Goal: Task Accomplishment & Management: Manage account settings

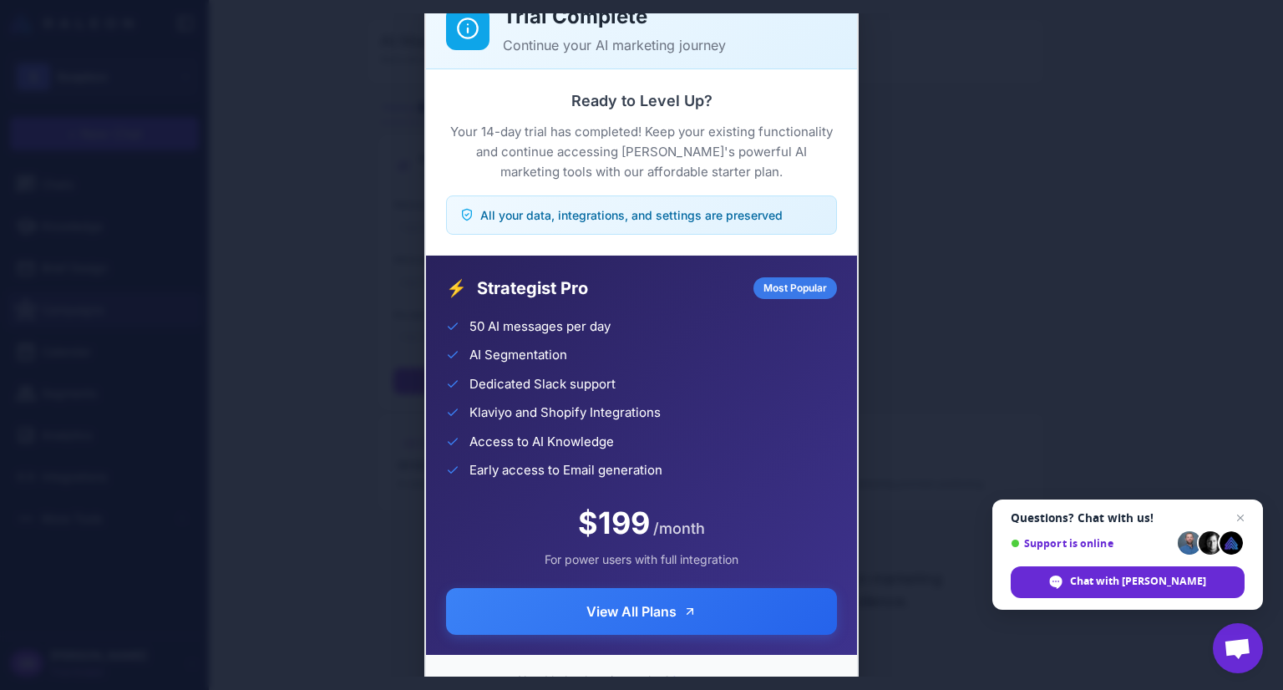
click at [635, 611] on span "View All Plans" at bounding box center [631, 611] width 90 height 20
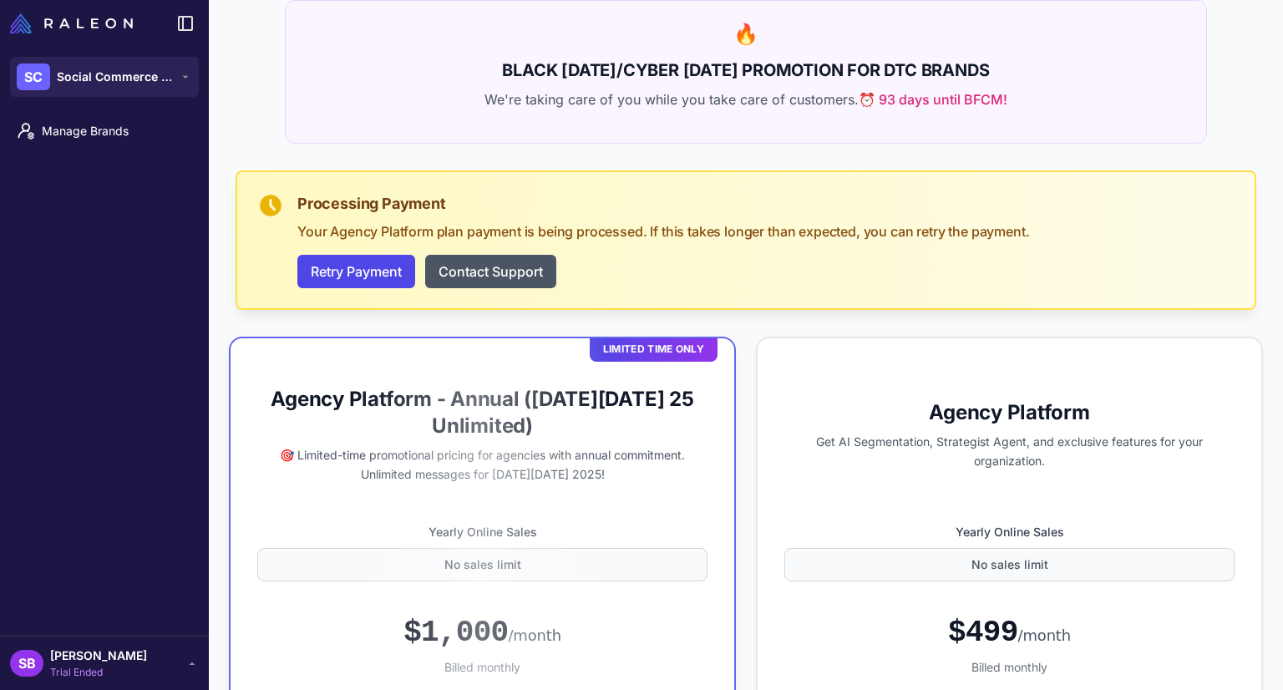
scroll to position [334, 0]
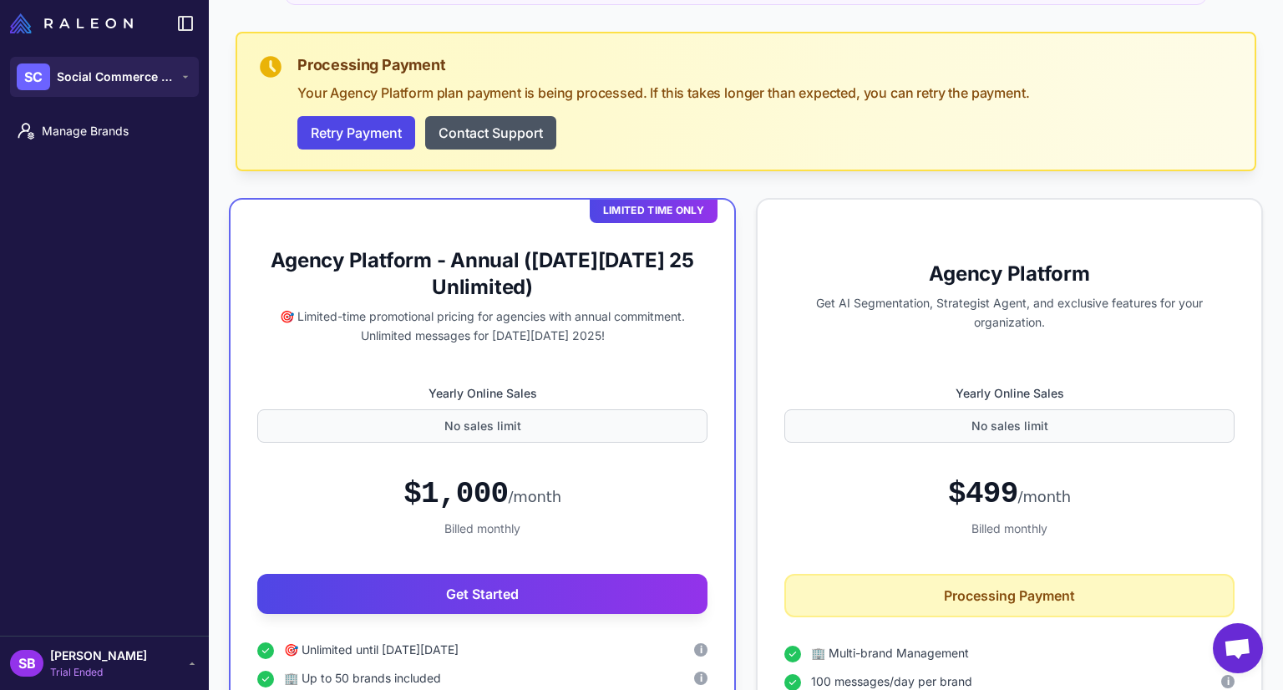
click at [852, 302] on p "Get AI Segmentation, Strategist Agent, and exclusive features for your organiza…" at bounding box center [1009, 313] width 450 height 38
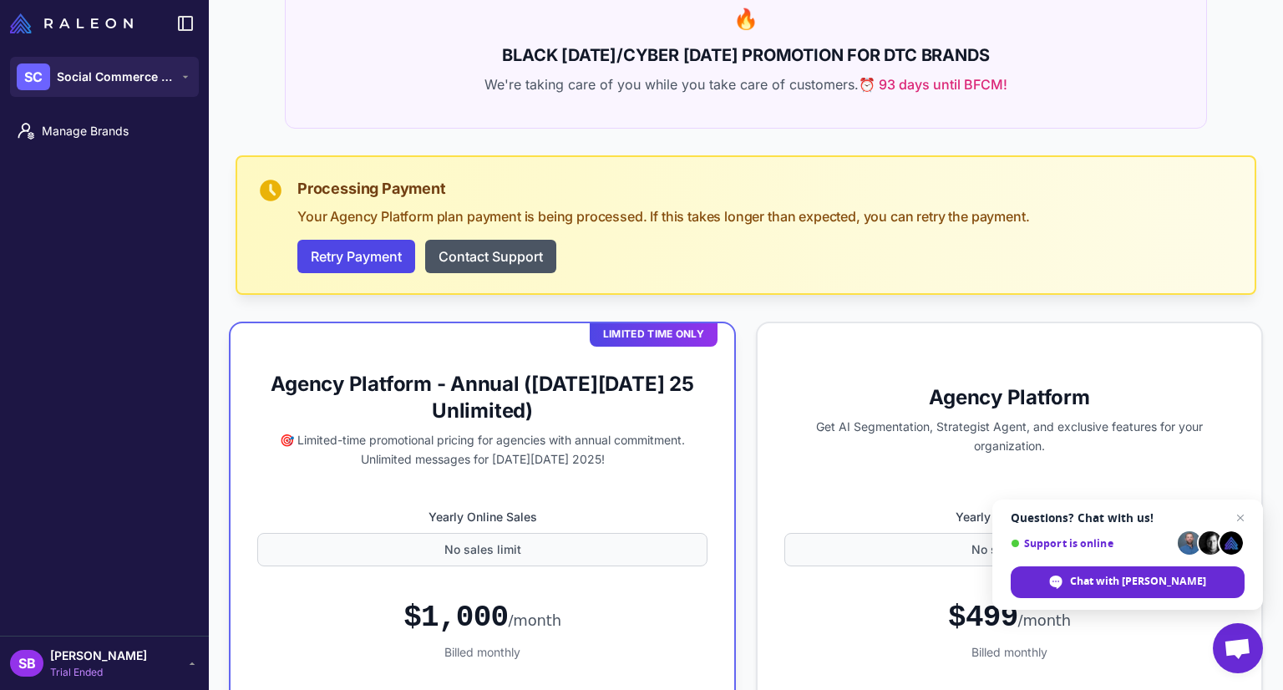
scroll to position [251, 0]
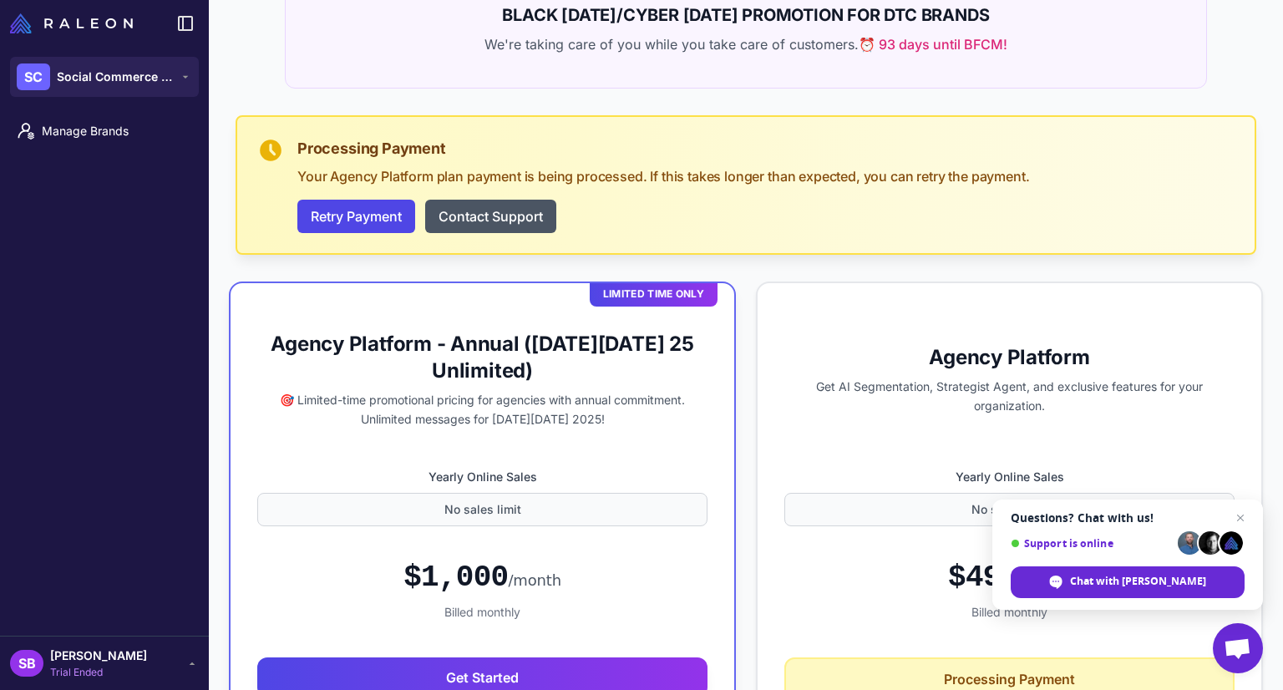
click at [380, 218] on button "Retry Payment" at bounding box center [356, 216] width 118 height 33
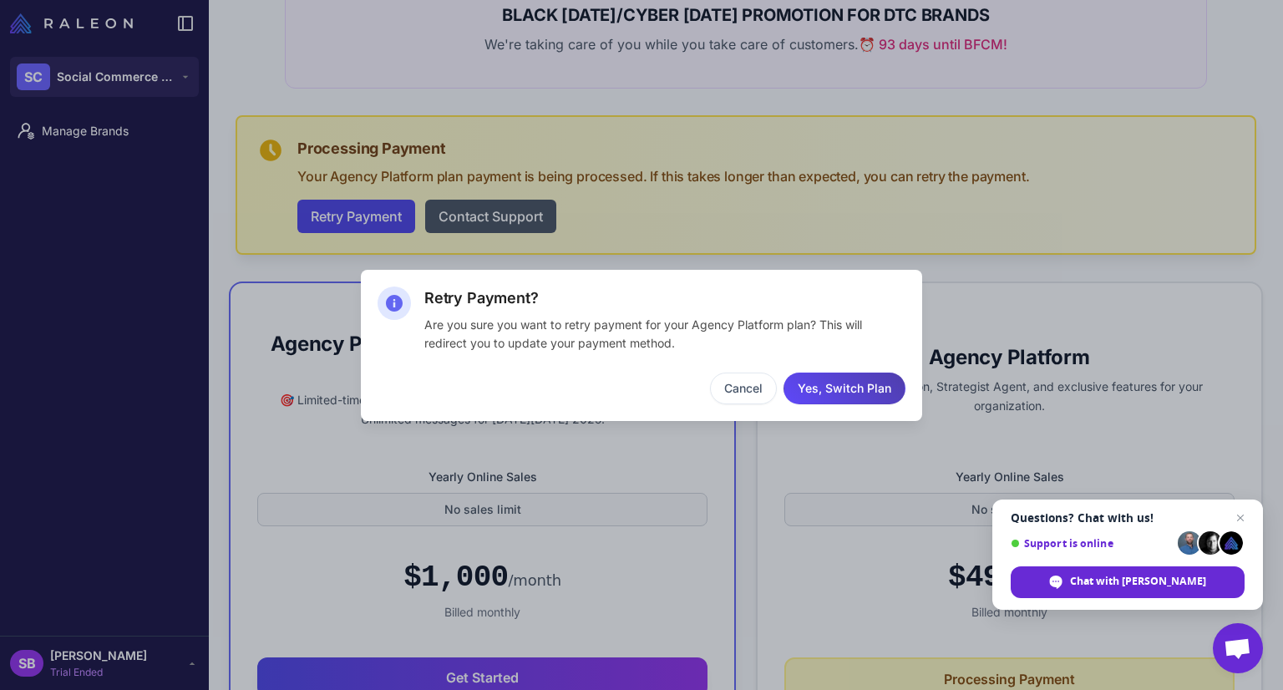
click at [851, 390] on button "Yes, Switch Plan" at bounding box center [844, 388] width 122 height 32
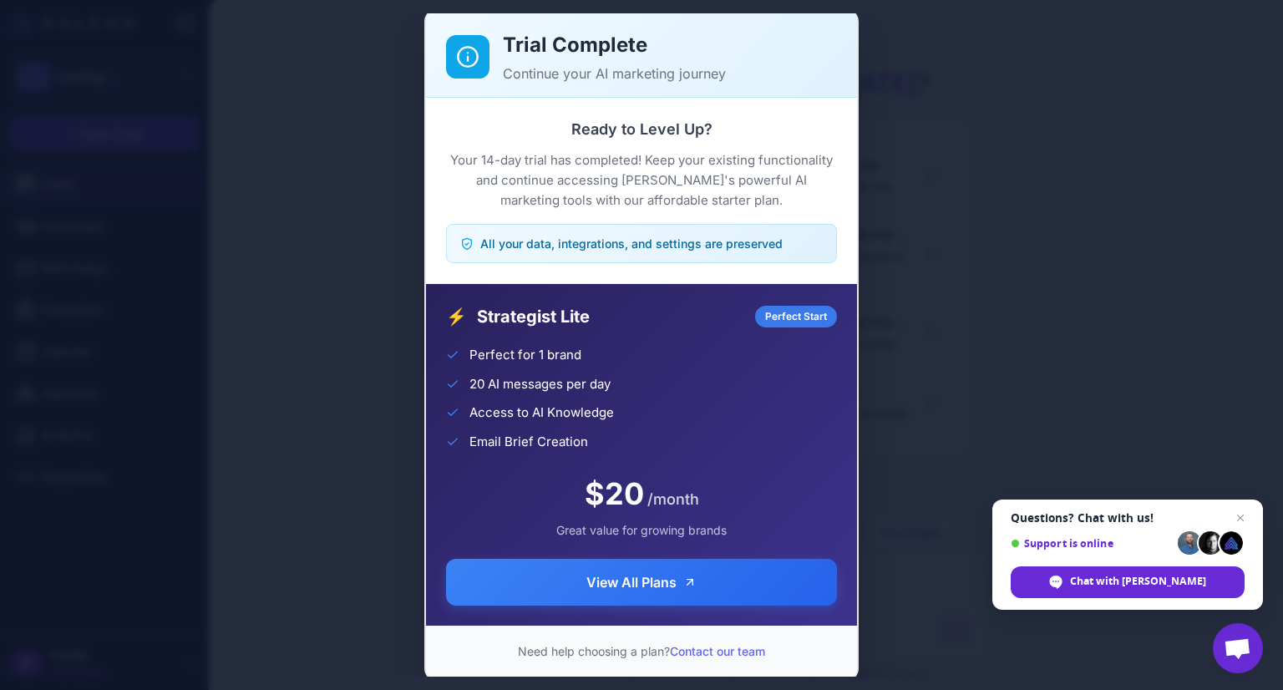
click at [618, 585] on span "View All Plans" at bounding box center [631, 582] width 90 height 20
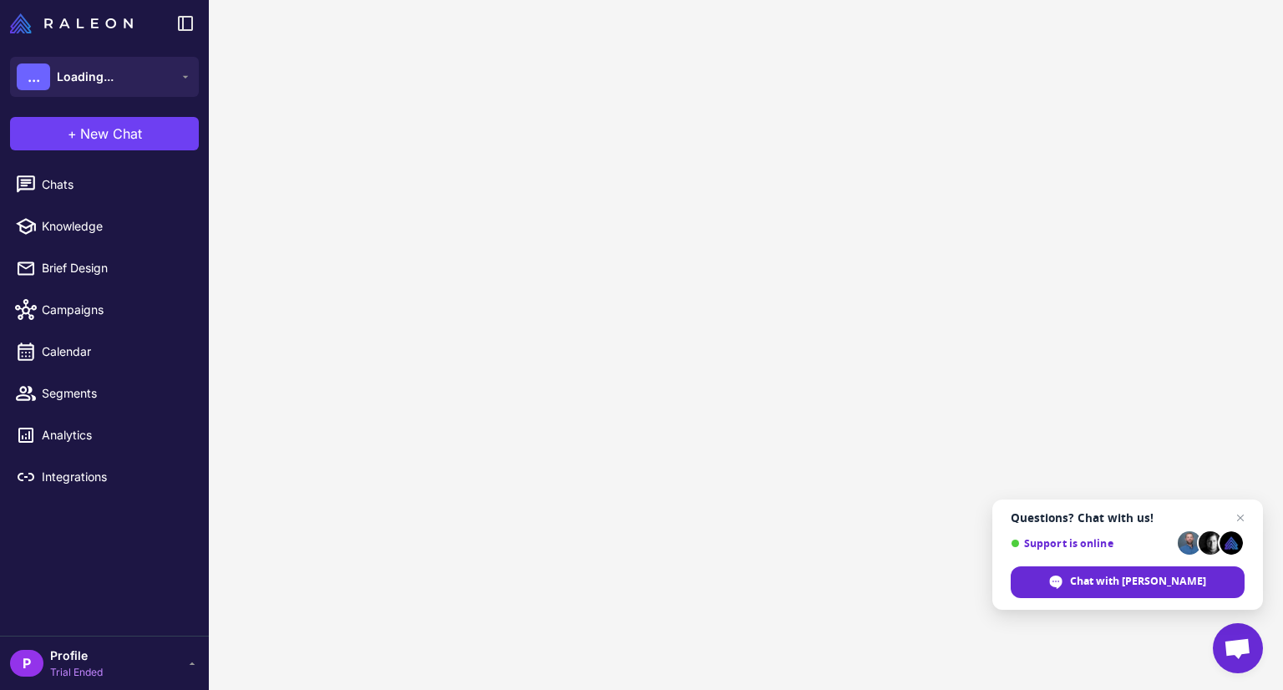
click at [1244, 521] on span "Open chat" at bounding box center [1240, 518] width 20 height 20
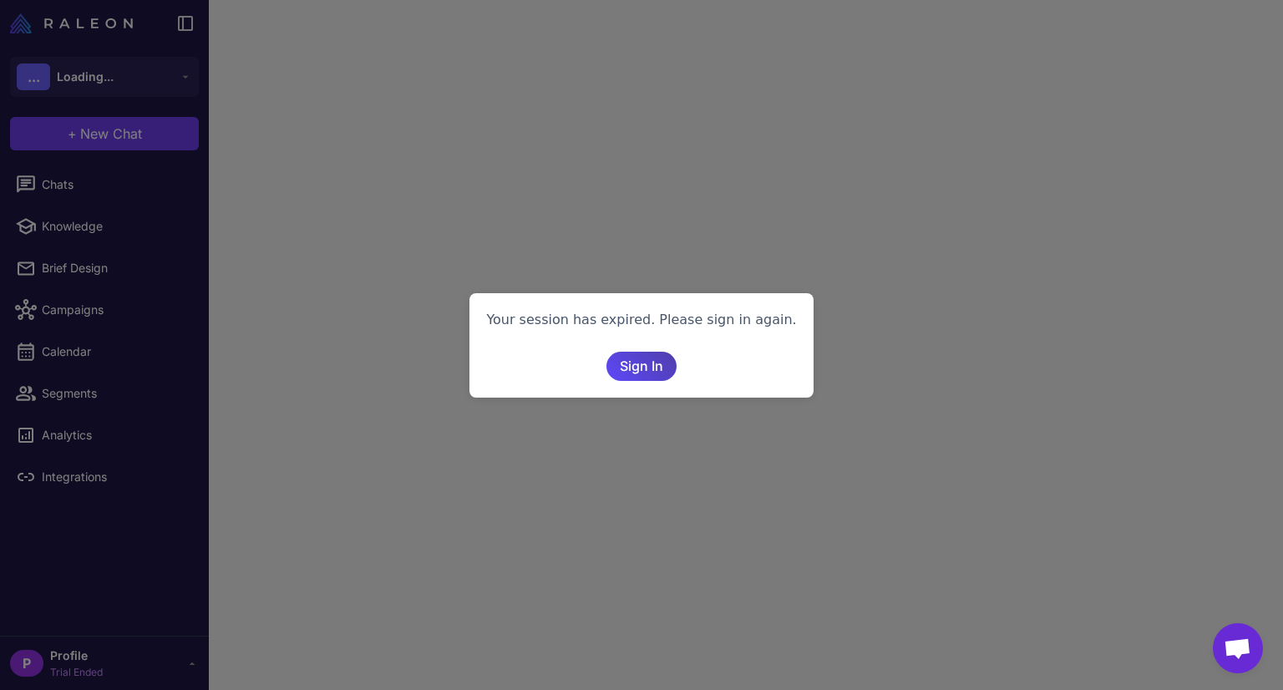
click at [633, 367] on span "Sign In" at bounding box center [641, 366] width 43 height 29
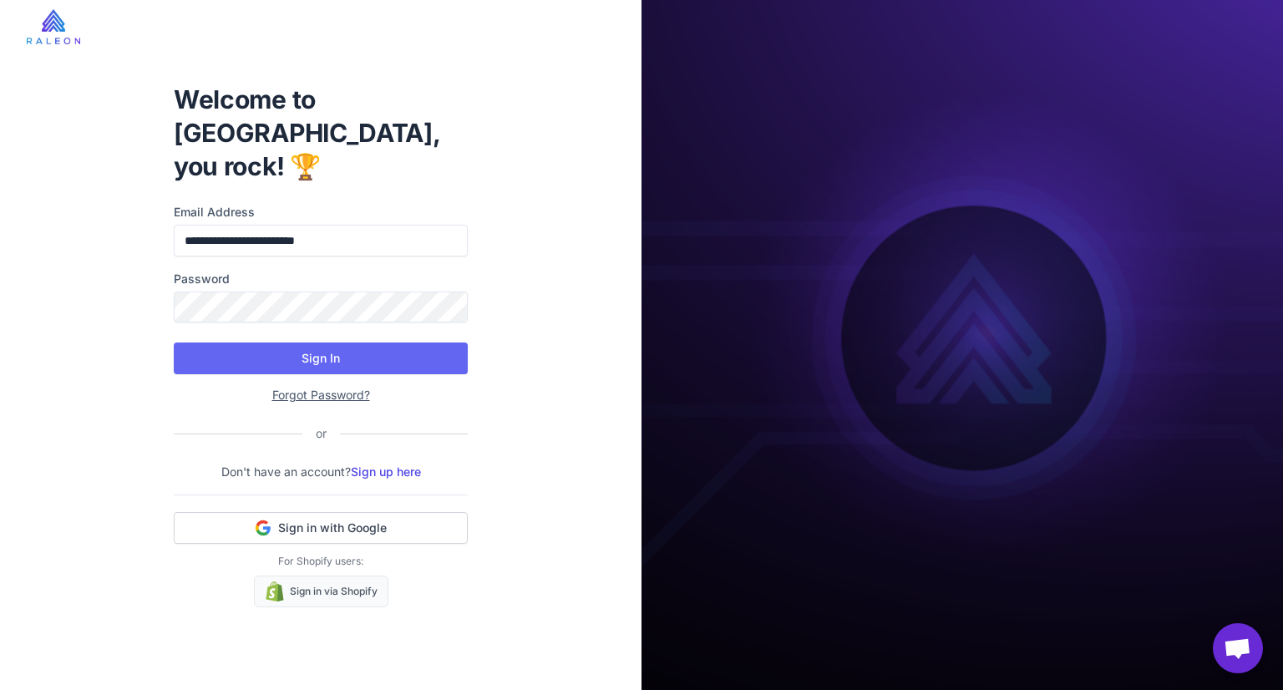
click at [441, 360] on form "**********" at bounding box center [321, 304] width 294 height 202
click at [423, 350] on button "Sign In" at bounding box center [321, 358] width 294 height 32
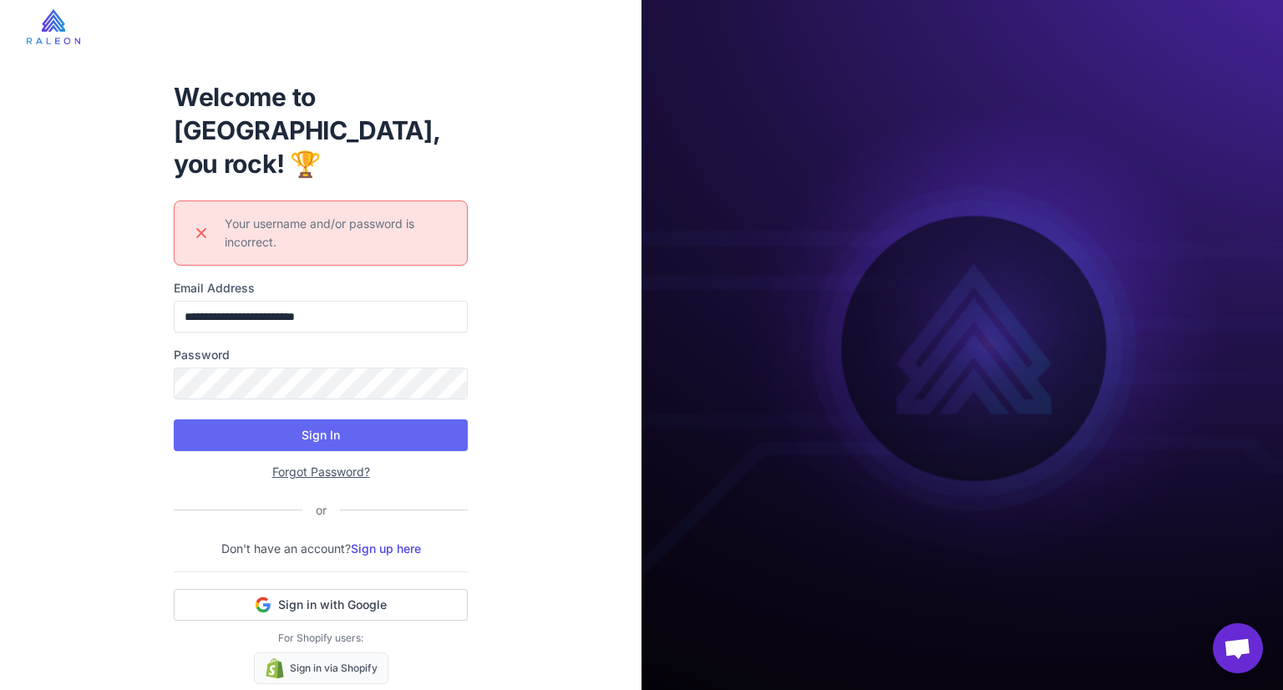
click at [367, 589] on button "Sign in with Google" at bounding box center [321, 605] width 294 height 32
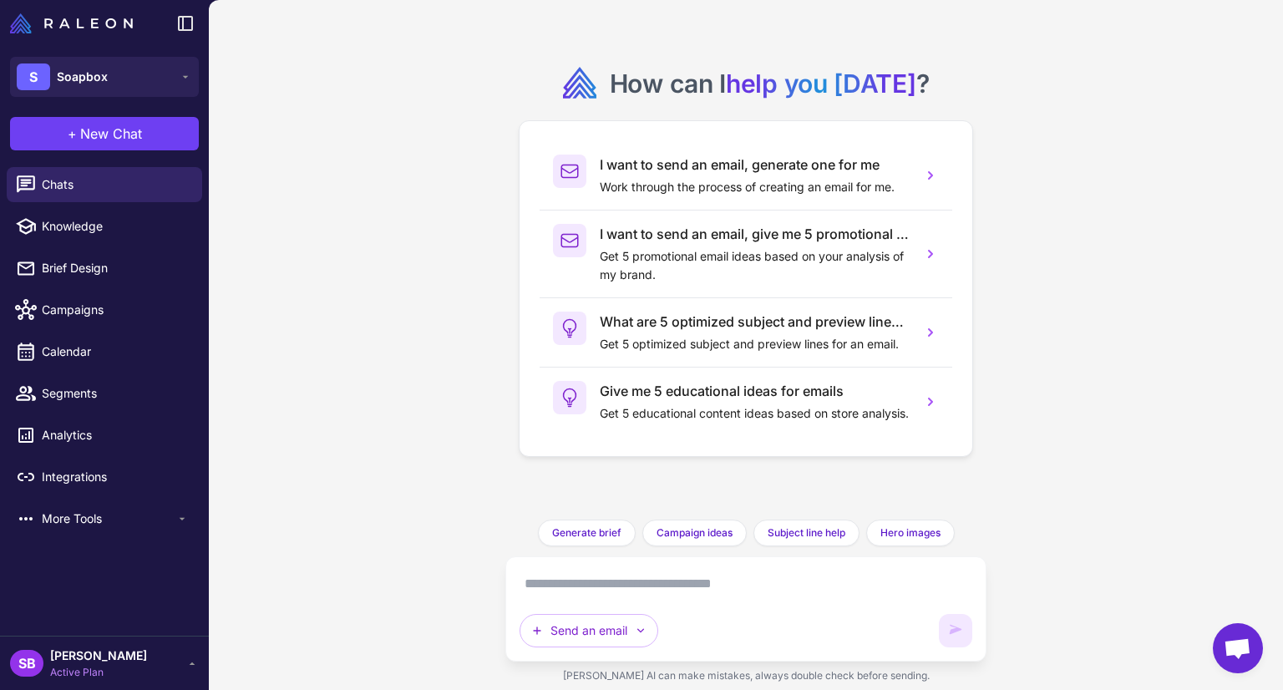
click at [139, 78] on button "S Soapbox" at bounding box center [104, 77] width 189 height 40
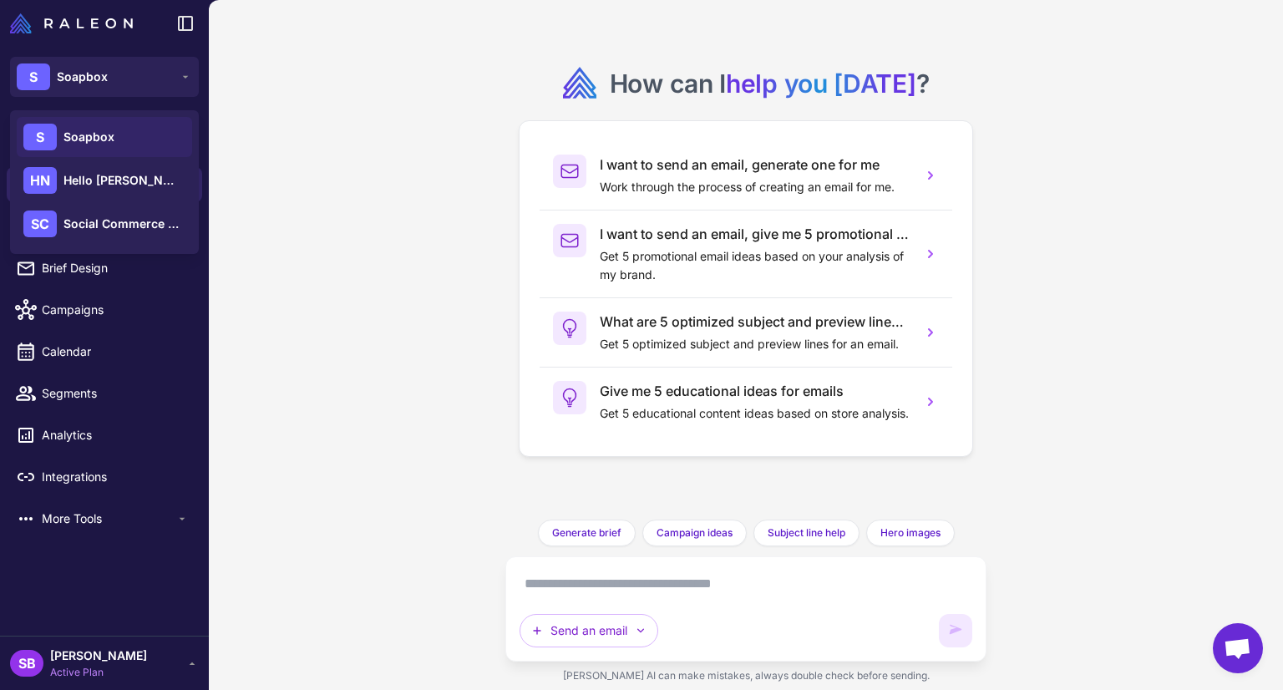
click at [175, 131] on div "S Soapbox" at bounding box center [104, 137] width 175 height 40
